Goal: Task Accomplishment & Management: Manage account settings

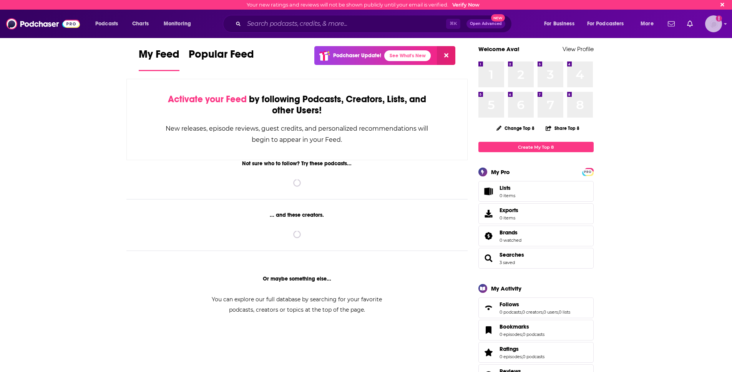
click at [705, 27] on div "Logged in as avahancock" at bounding box center [713, 23] width 17 height 17
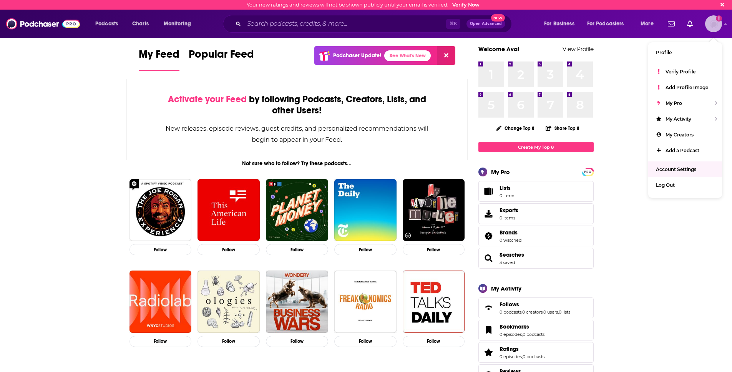
click at [682, 171] on span "Account Settings" at bounding box center [676, 169] width 40 height 6
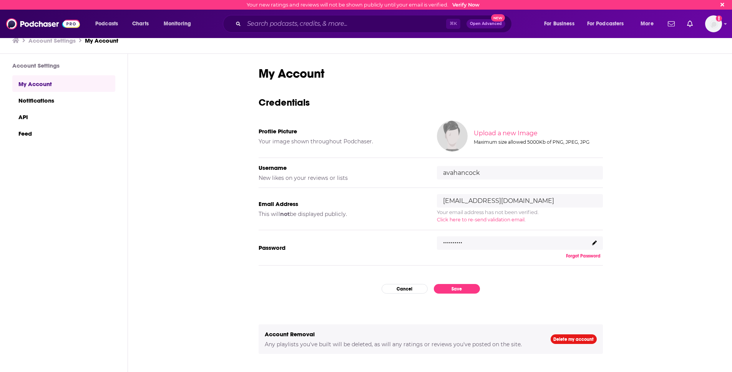
click at [593, 246] on div ".........." at bounding box center [520, 243] width 166 height 14
click at [593, 243] on icon at bounding box center [594, 243] width 5 height 5
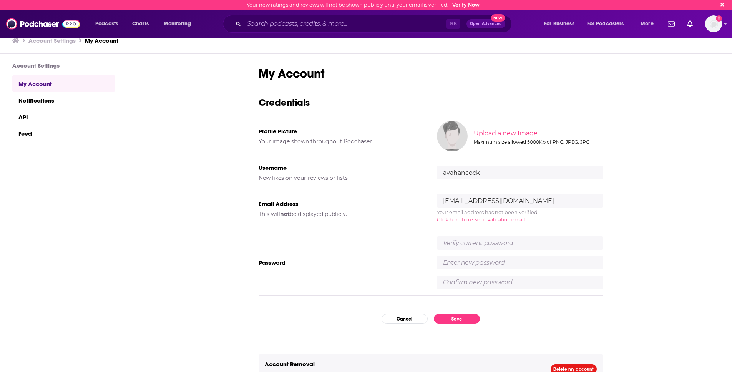
click at [459, 246] on input "text" at bounding box center [520, 242] width 166 height 13
type input "@Thegrandcoffee071702"
click at [460, 267] on input "text" at bounding box center [520, 262] width 166 height 13
type input "methodsah123"
click at [458, 279] on input "text" at bounding box center [520, 282] width 166 height 13
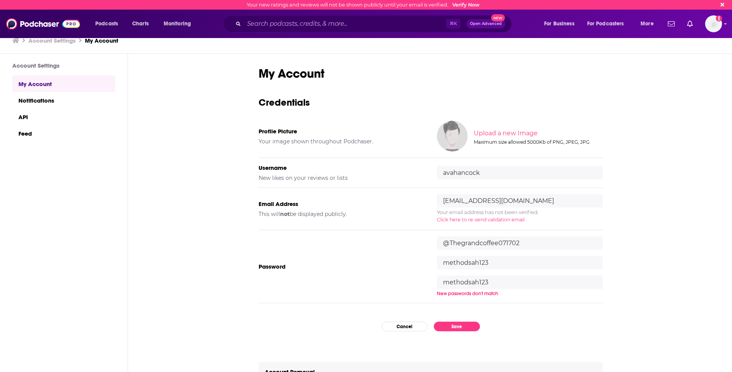
type input "methodsah123"
click at [531, 307] on div "My Account Credentials Profile Picture Your image shown throughout Podchaser. U…" at bounding box center [431, 225] width 344 height 319
drag, startPoint x: 503, startPoint y: 284, endPoint x: 438, endPoint y: 282, distance: 65.4
click at [438, 282] on input "methodsah123" at bounding box center [520, 282] width 166 height 13
click at [390, 276] on div "Password @Thegrandcoffee071702 methodsah123 methodsah123" at bounding box center [431, 262] width 344 height 65
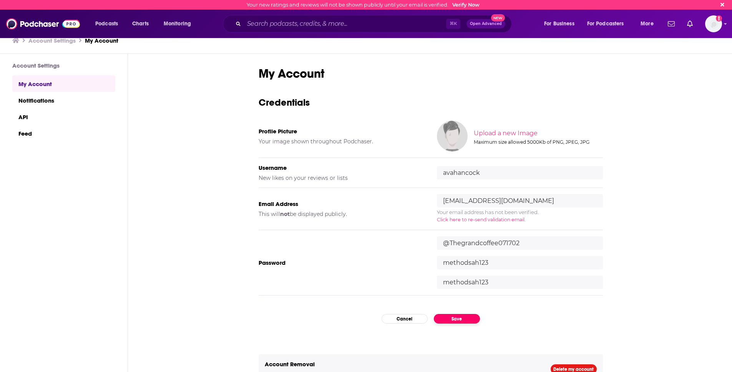
click at [451, 321] on button "Save" at bounding box center [457, 319] width 46 height 10
drag, startPoint x: 528, startPoint y: 241, endPoint x: 513, endPoint y: 242, distance: 15.8
click at [513, 242] on input "@Thegrandcoffee071702" at bounding box center [520, 242] width 166 height 13
click at [458, 324] on div "My Account Credentials Profile Picture Your image shown throughout Podchaser. U…" at bounding box center [431, 225] width 344 height 319
click at [457, 320] on button "Save" at bounding box center [457, 319] width 46 height 10
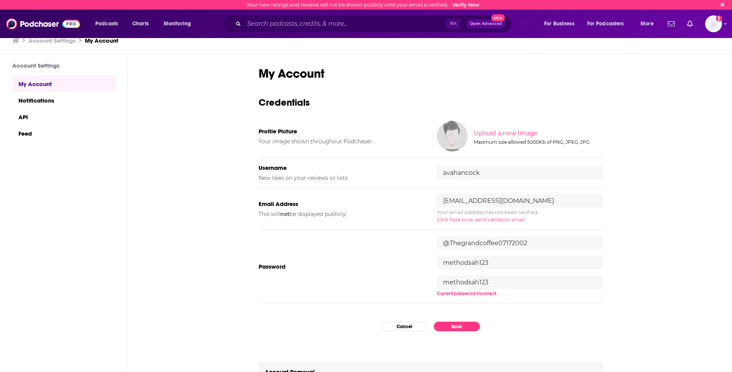
click at [503, 284] on input "methodsah123" at bounding box center [520, 282] width 166 height 13
click at [532, 241] on input "@Thegrandcoffee07172002" at bounding box center [520, 242] width 166 height 13
type input "@Thegrandcoffee071702"
click at [456, 320] on button "Save" at bounding box center [457, 319] width 46 height 10
click at [496, 282] on input "methodsah123" at bounding box center [520, 282] width 166 height 13
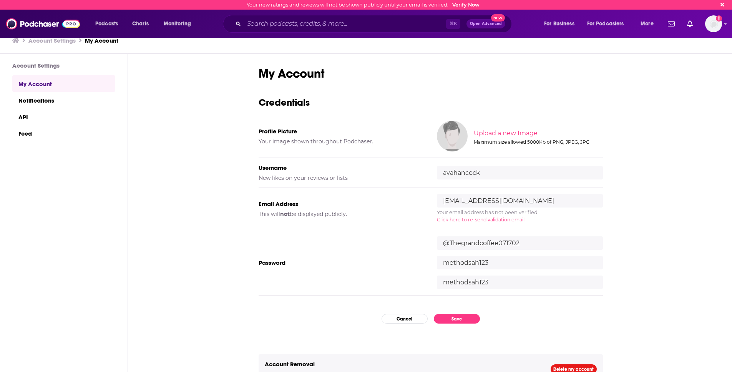
drag, startPoint x: 496, startPoint y: 262, endPoint x: 437, endPoint y: 262, distance: 58.8
click at [437, 262] on input "methodsah123" at bounding box center [520, 262] width 166 height 13
type input "ahmethods123"
drag, startPoint x: 492, startPoint y: 282, endPoint x: 409, endPoint y: 277, distance: 83.1
click at [409, 277] on div "Password @Thegrandcoffee071702 ahmethods123 methodsah123 New passwords don't ma…" at bounding box center [431, 266] width 344 height 73
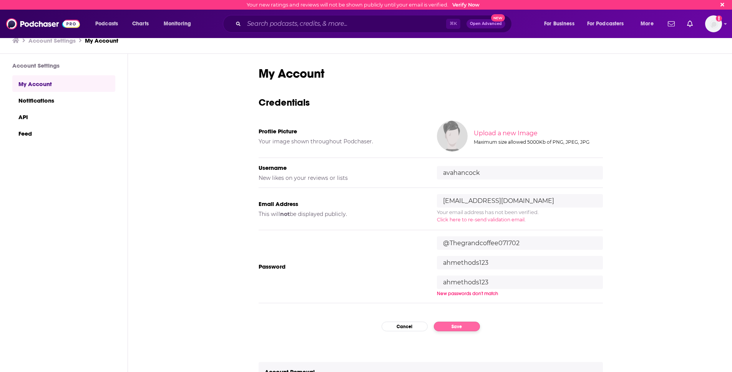
type input "ahmethods123"
click at [453, 329] on div "My Account Credentials Profile Picture Your image shown throughout Podchaser. U…" at bounding box center [431, 225] width 344 height 319
click at [454, 315] on button "Save" at bounding box center [457, 319] width 46 height 10
drag, startPoint x: 492, startPoint y: 262, endPoint x: 391, endPoint y: 259, distance: 101.1
click at [391, 259] on div "Password @Thegrandcoffee071702 ahmethods123 ahmethods123 Passwords did not matc…" at bounding box center [431, 266] width 344 height 73
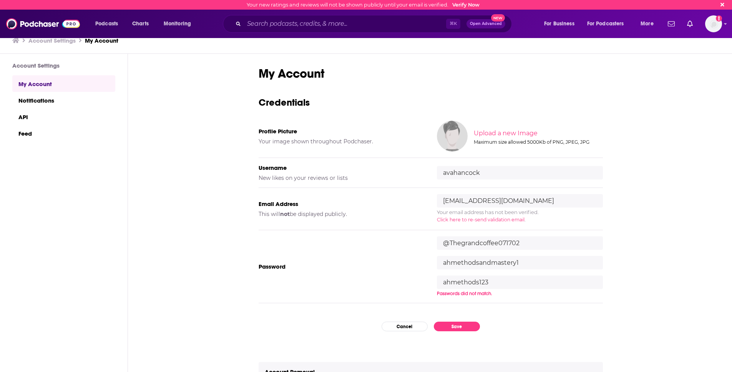
type input "ahmethodsandmastery1"
drag, startPoint x: 495, startPoint y: 282, endPoint x: 437, endPoint y: 282, distance: 57.6
click at [437, 282] on input "ahmethods123" at bounding box center [520, 282] width 166 height 13
type input "ahmethodsandmastery1"
click at [453, 326] on div "My Account Credentials Profile Picture Your image shown throughout Podchaser. U…" at bounding box center [431, 225] width 344 height 319
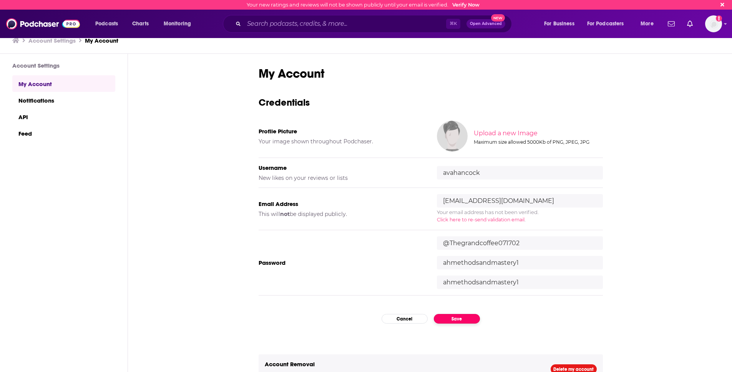
click at [452, 319] on button "Save" at bounding box center [457, 319] width 46 height 10
click at [463, 327] on button "Save" at bounding box center [457, 327] width 46 height 10
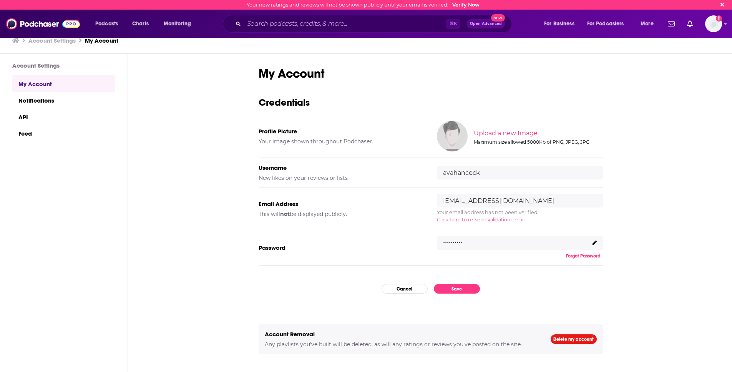
click at [596, 241] on icon at bounding box center [594, 243] width 5 height 5
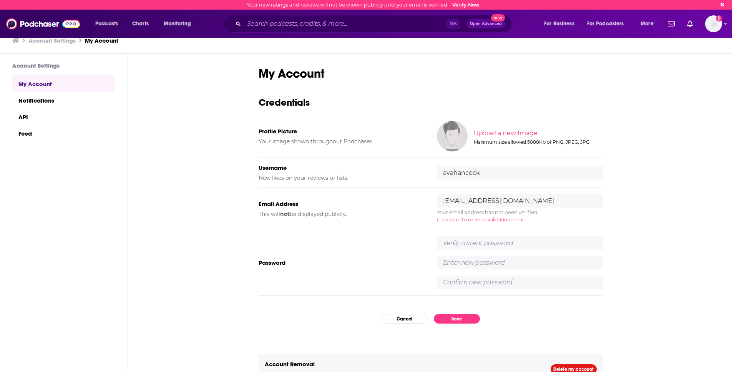
click at [472, 243] on input "text" at bounding box center [520, 242] width 166 height 13
type input "@Thegrandcoffee071702"
click at [493, 267] on input "text" at bounding box center [520, 262] width 166 height 13
type input "ahmethodsandmastery1"
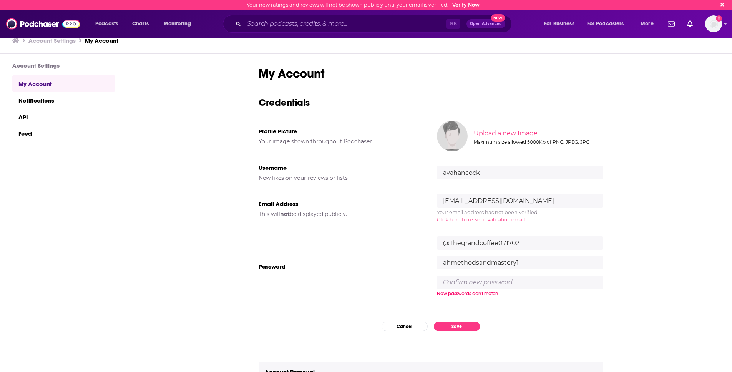
click at [506, 284] on input "text" at bounding box center [520, 282] width 166 height 13
type input "ahmethodsandmastery1"
click at [461, 329] on div "My Account Credentials Profile Picture Your image shown throughout Podchaser. U…" at bounding box center [431, 225] width 344 height 319
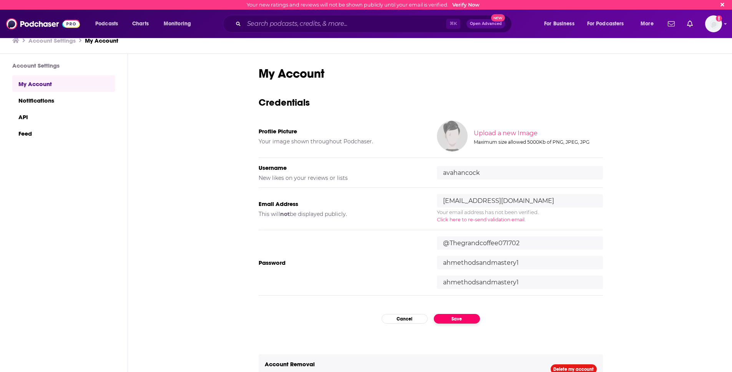
click at [461, 318] on button "Save" at bounding box center [457, 319] width 46 height 10
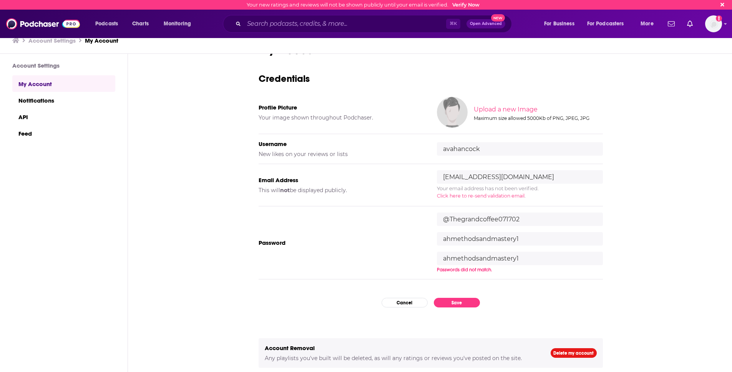
scroll to position [25, 0]
click at [719, 23] on img "Logged in as avahancock" at bounding box center [713, 23] width 17 height 17
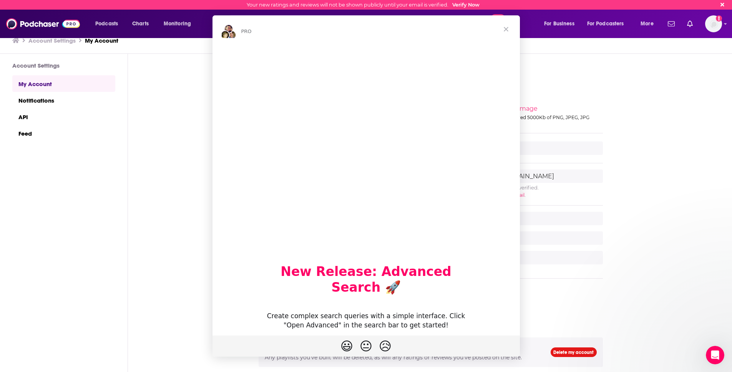
scroll to position [0, 0]
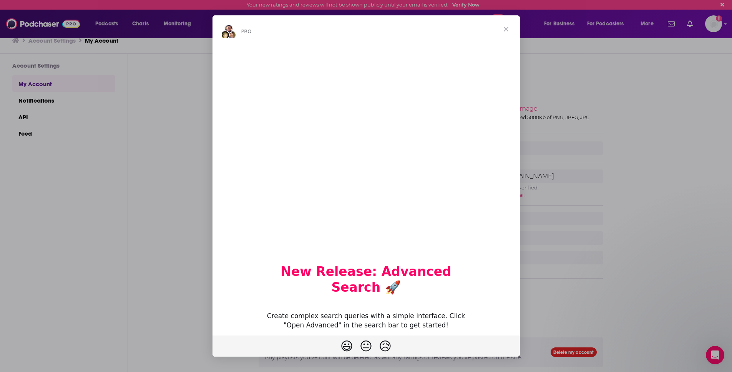
click at [597, 176] on div "Intercom messenger" at bounding box center [366, 186] width 732 height 372
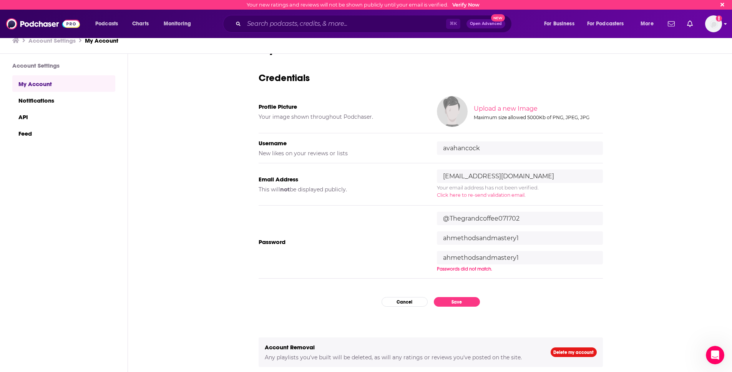
click at [724, 23] on div "Podcasts Charts Monitoring ⌘ K Open Advanced New For Business For Podcasters Mo…" at bounding box center [366, 24] width 732 height 28
click at [725, 24] on icon "Show profile menu" at bounding box center [725, 24] width 3 height 2
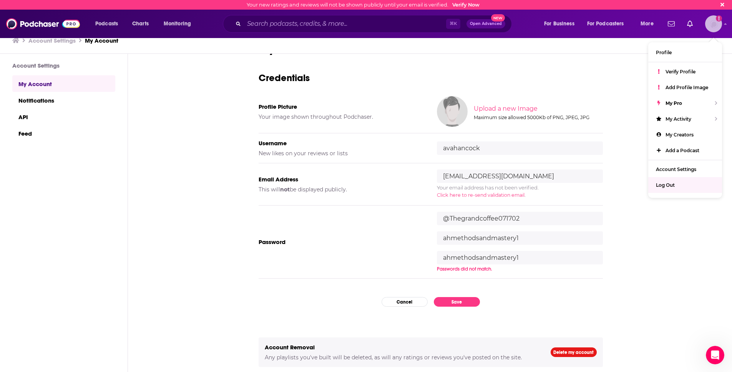
click at [682, 182] on div "Log Out" at bounding box center [685, 185] width 74 height 16
